Goal: Navigation & Orientation: Find specific page/section

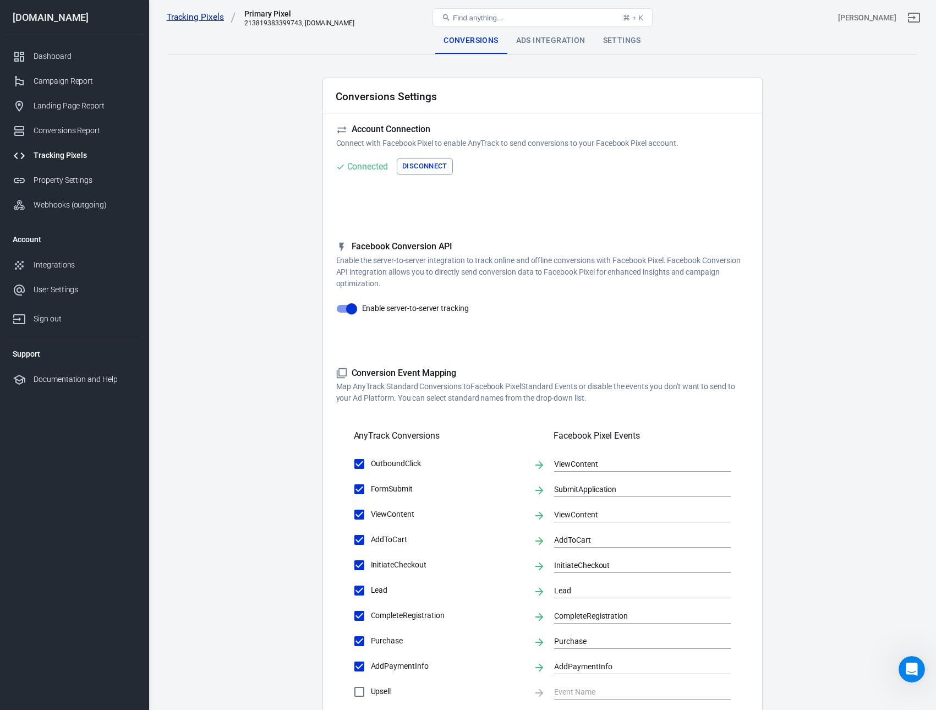
click at [197, 16] on link "Tracking Pixels" at bounding box center [201, 18] width 69 height 12
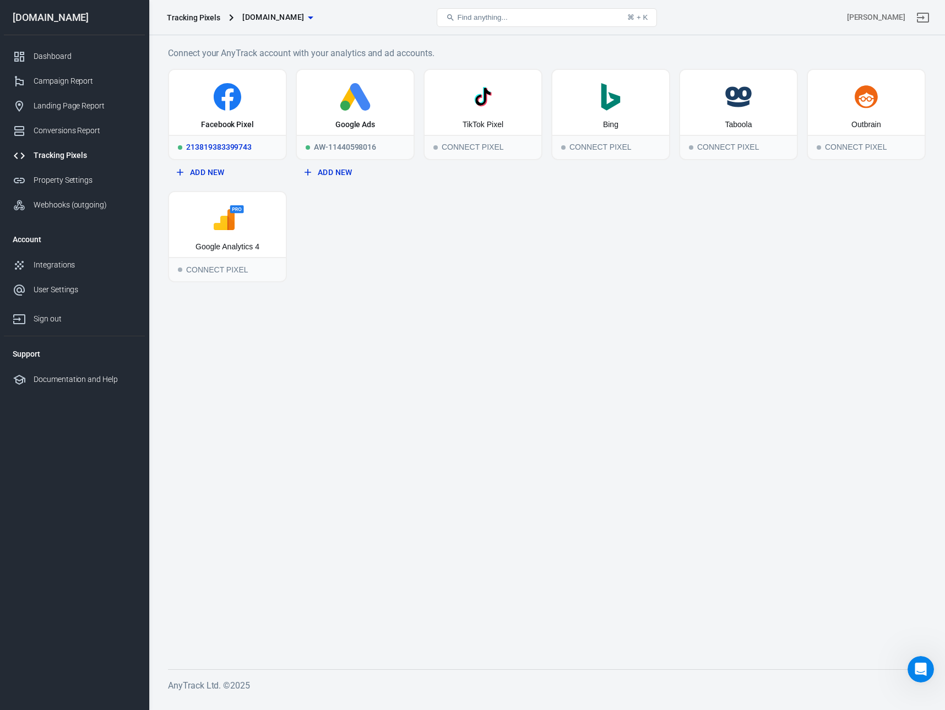
click at [244, 117] on div "Facebook Pixel" at bounding box center [227, 102] width 117 height 65
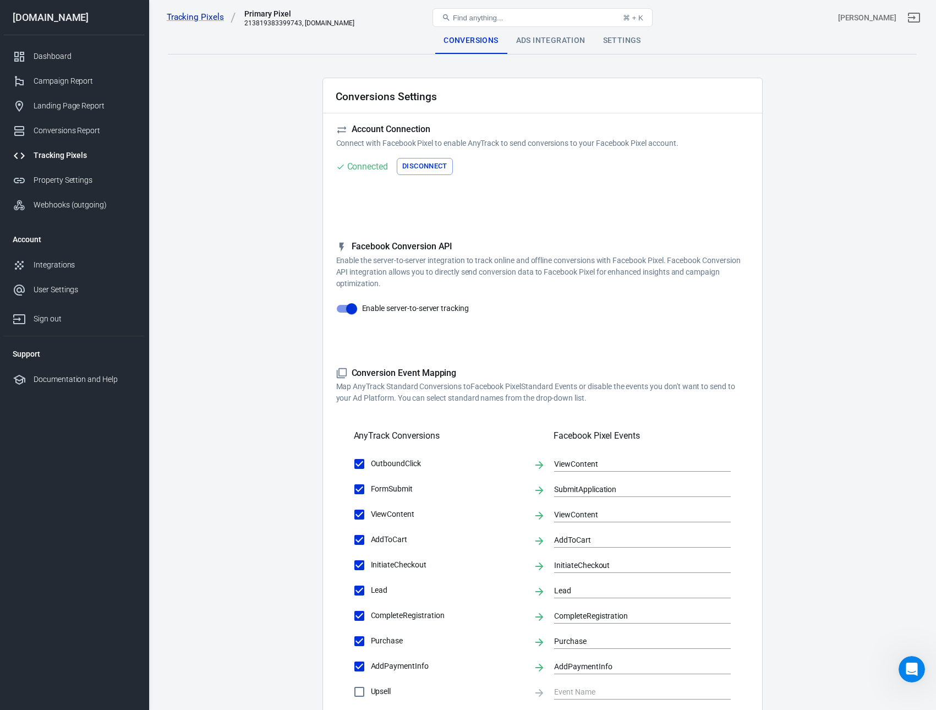
click at [259, 21] on div "213819383399743, [DOMAIN_NAME]" at bounding box center [299, 23] width 110 height 8
click at [245, 79] on main "Conversions Ads Integration Settings Conversions Settings Account Connection Co…" at bounding box center [542, 475] width 749 height 895
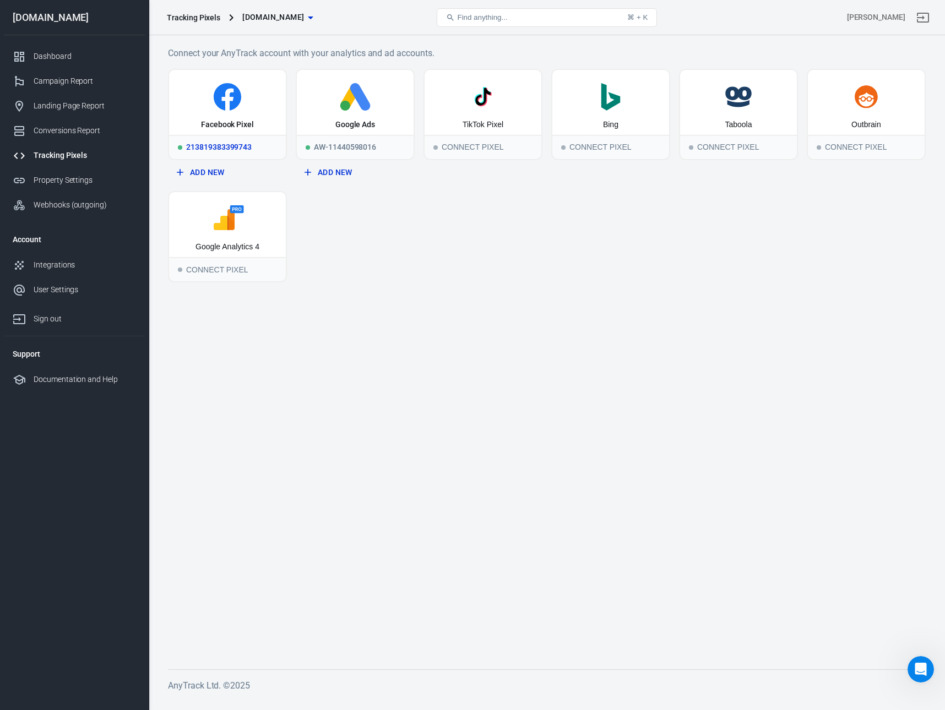
click at [244, 114] on div "Facebook Pixel" at bounding box center [227, 102] width 117 height 65
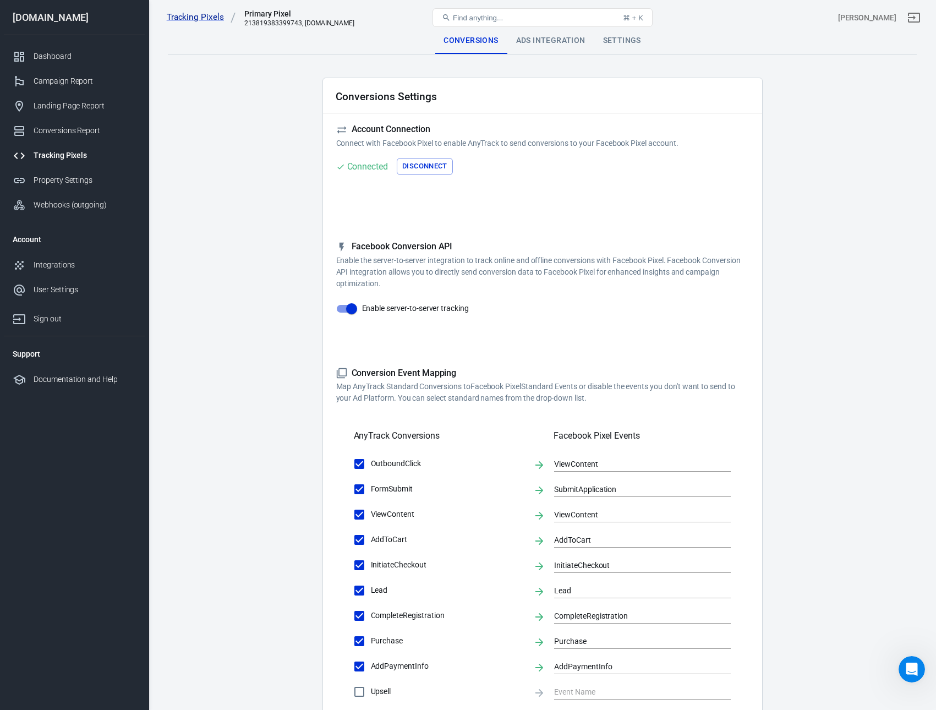
click at [275, 20] on div "213819383399743, [DOMAIN_NAME]" at bounding box center [299, 23] width 110 height 8
click at [215, 18] on link "Tracking Pixels" at bounding box center [201, 18] width 69 height 12
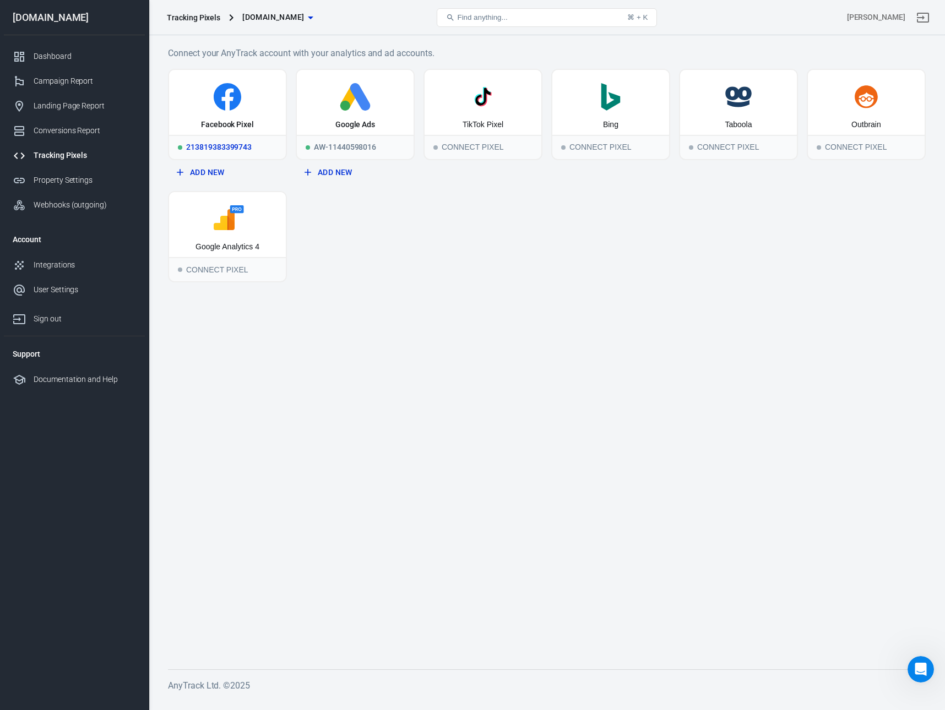
click at [234, 121] on div "Facebook Pixel" at bounding box center [227, 124] width 53 height 11
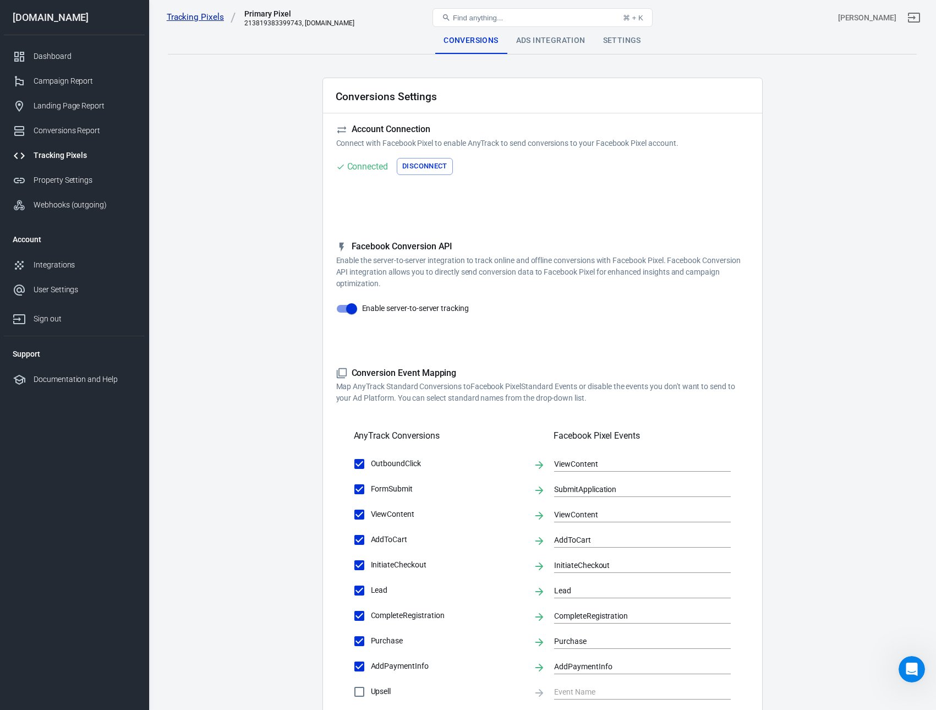
click at [181, 17] on link "Tracking Pixels" at bounding box center [201, 18] width 69 height 12
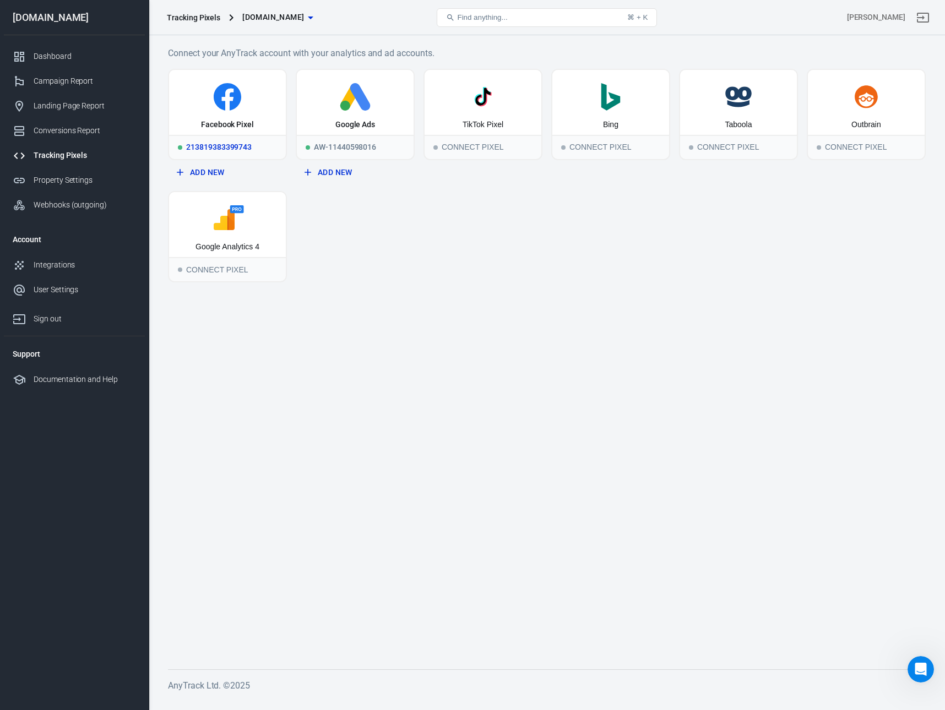
click at [238, 141] on div "213819383399743" at bounding box center [227, 147] width 117 height 24
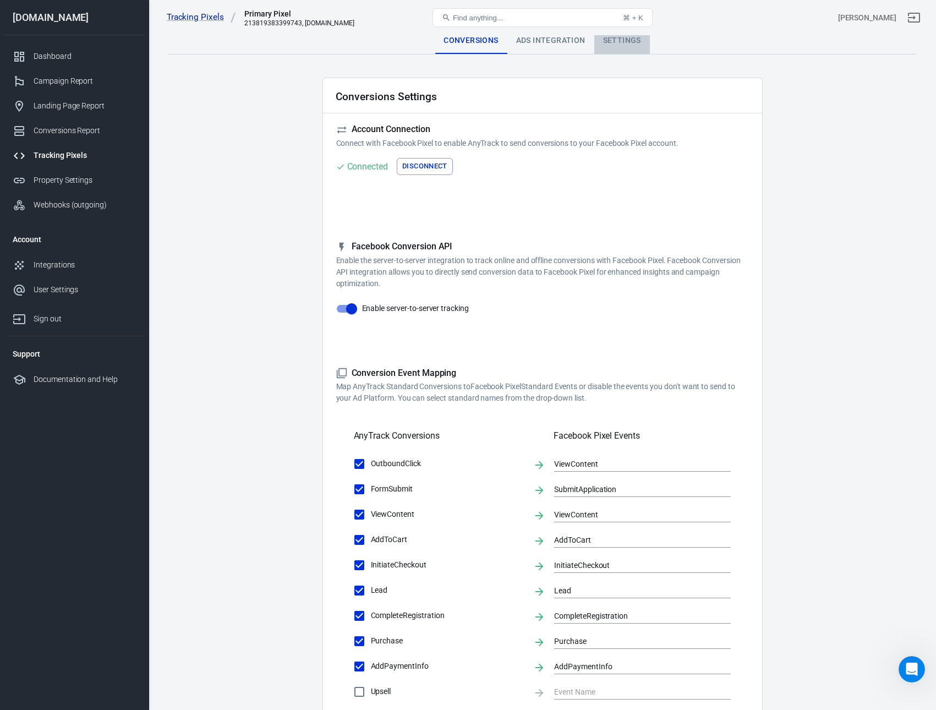
click at [613, 41] on div "Settings" at bounding box center [622, 41] width 56 height 26
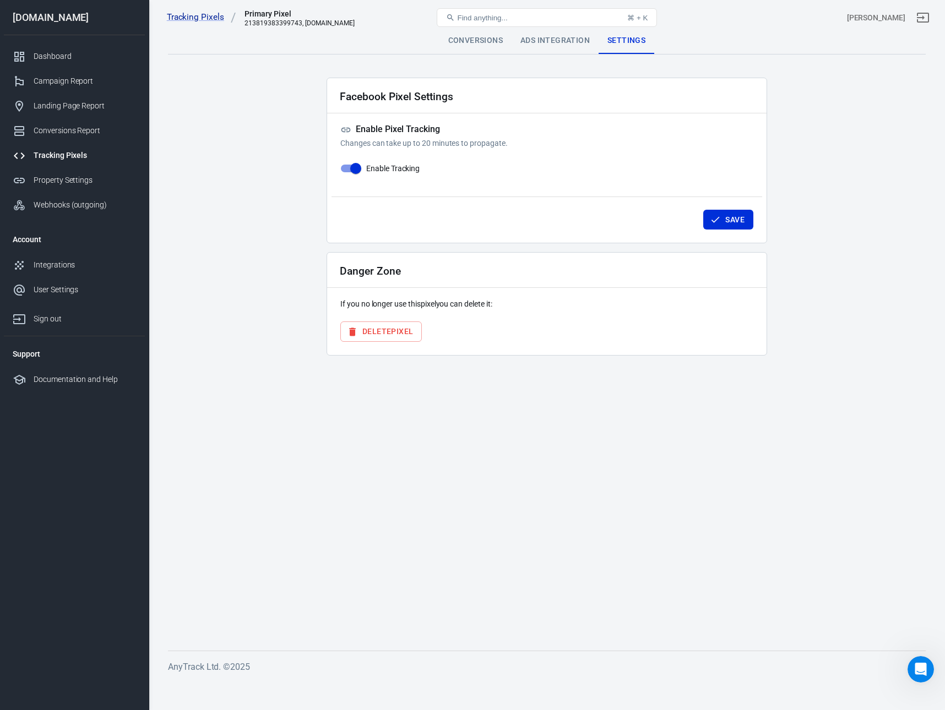
click at [543, 45] on div "Ads Integration" at bounding box center [554, 41] width 87 height 26
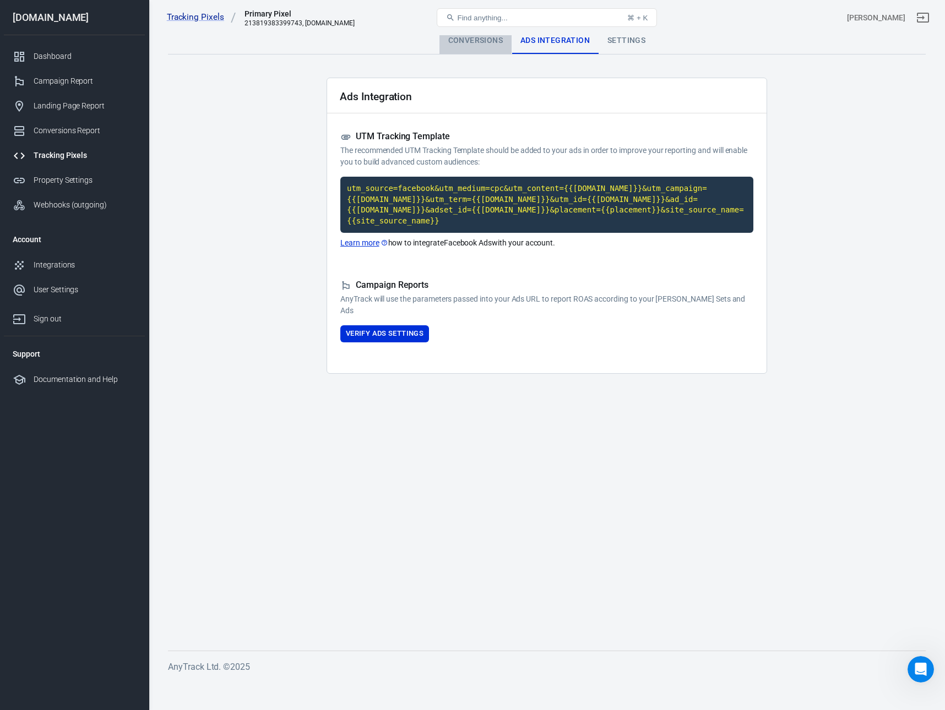
click at [481, 43] on div "Conversions" at bounding box center [475, 41] width 72 height 26
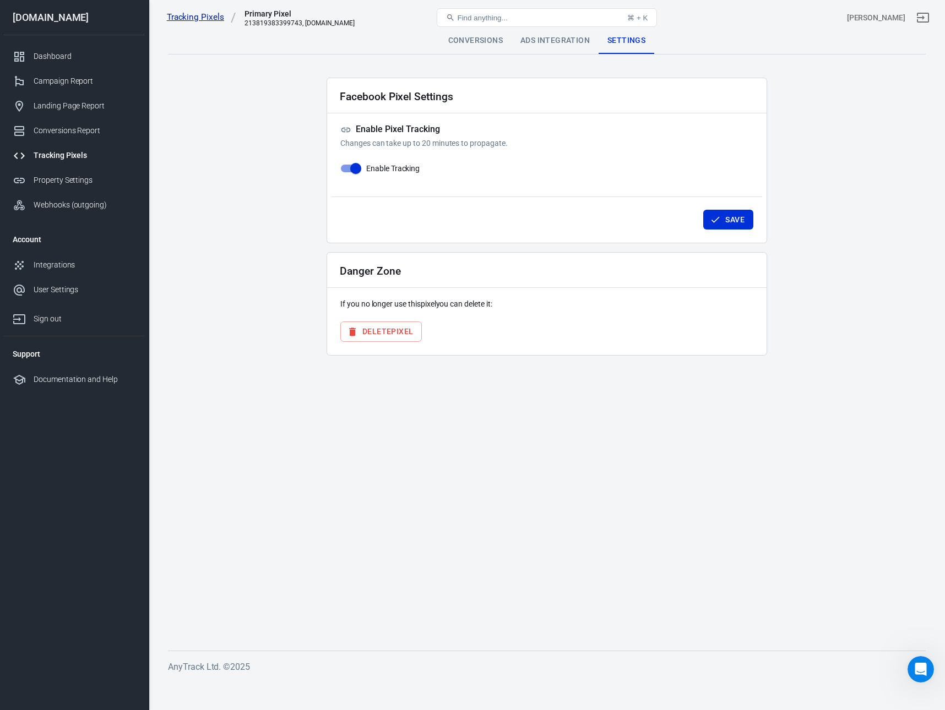
click at [215, 15] on link "Tracking Pixels" at bounding box center [201, 18] width 69 height 12
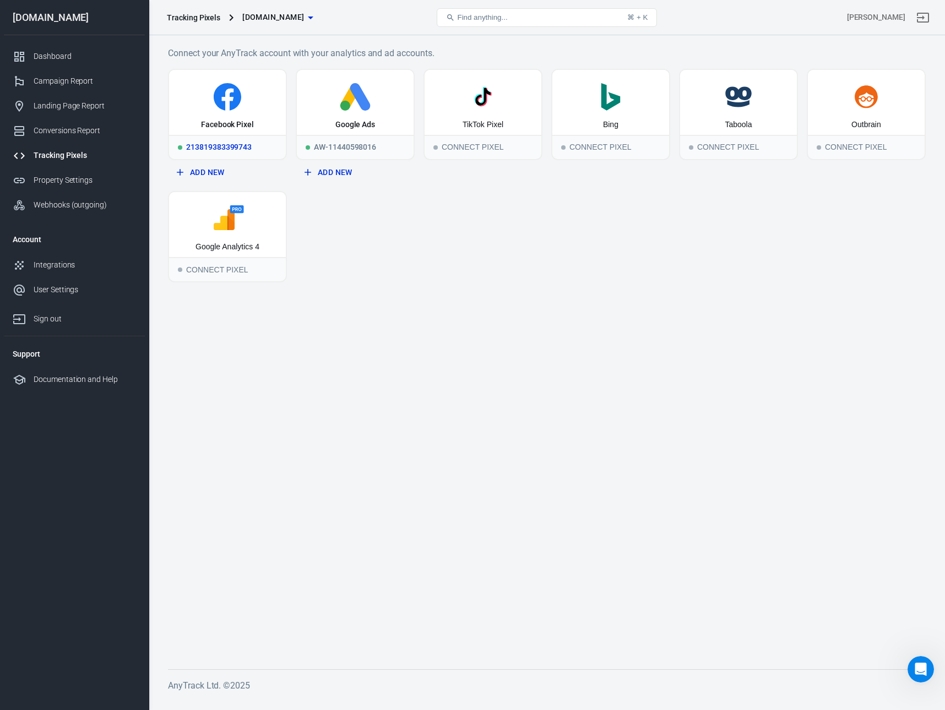
click at [226, 145] on div "213819383399743" at bounding box center [227, 147] width 117 height 24
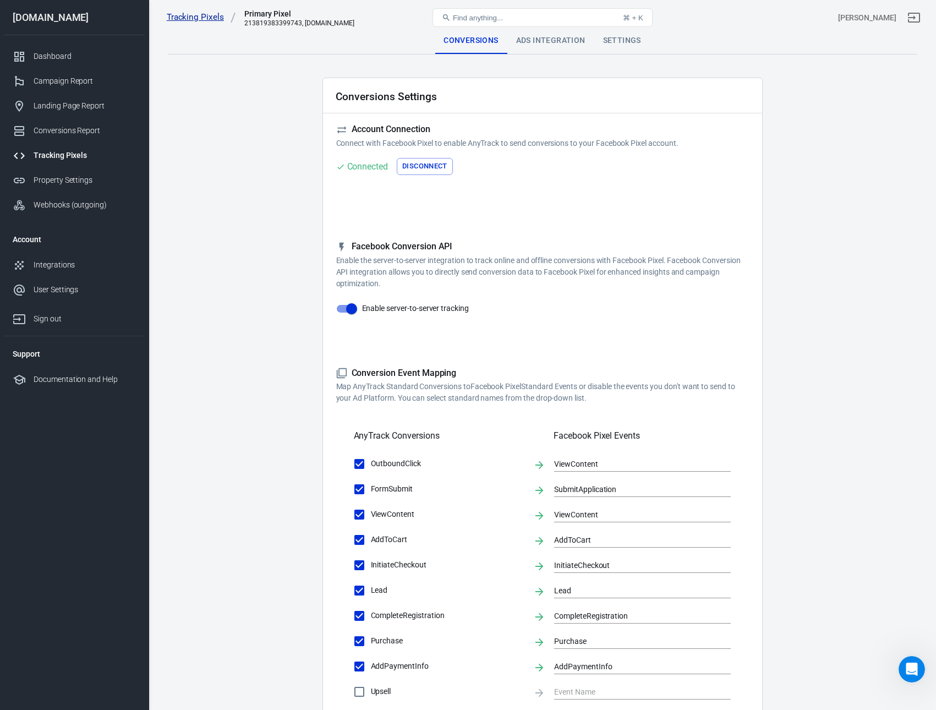
click at [205, 19] on link "Tracking Pixels" at bounding box center [201, 18] width 69 height 12
